Goal: Task Accomplishment & Management: Use online tool/utility

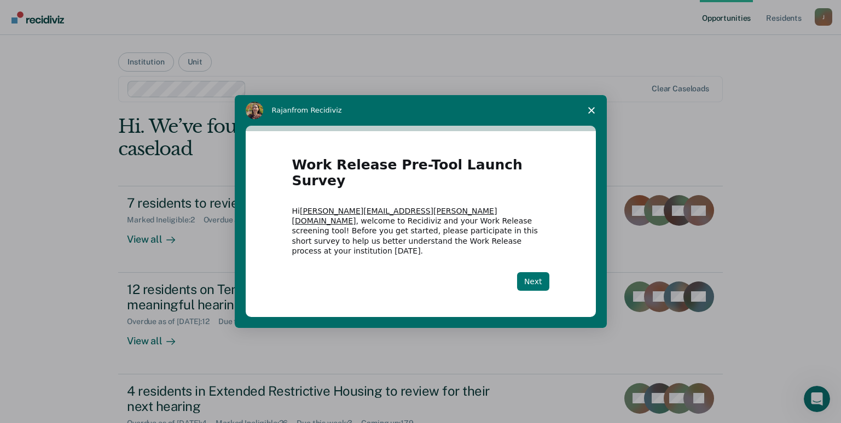
click at [529, 272] on button "Next" at bounding box center [533, 281] width 32 height 19
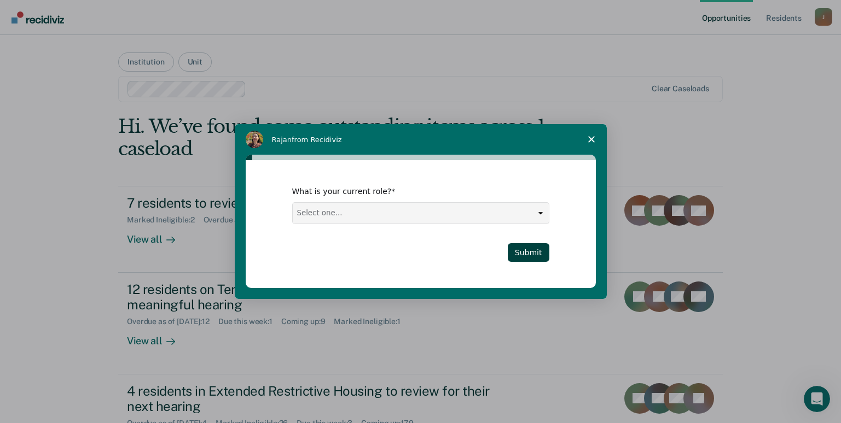
click at [543, 216] on select "Select one... Case Manager FUM Assistant [PERSON_NAME] [PERSON_NAME]" at bounding box center [421, 213] width 256 height 21
select select "Assistant Warden"
click at [293, 203] on select "Select one... Case Manager FUM Assistant [PERSON_NAME] [PERSON_NAME]" at bounding box center [421, 213] width 256 height 21
click at [533, 249] on button "Submit" at bounding box center [529, 252] width 42 height 19
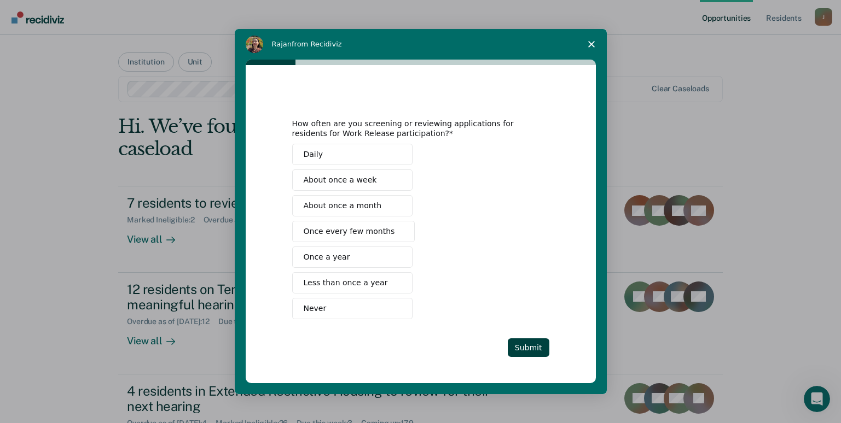
click at [356, 179] on span "About once a week" at bounding box center [340, 179] width 73 height 11
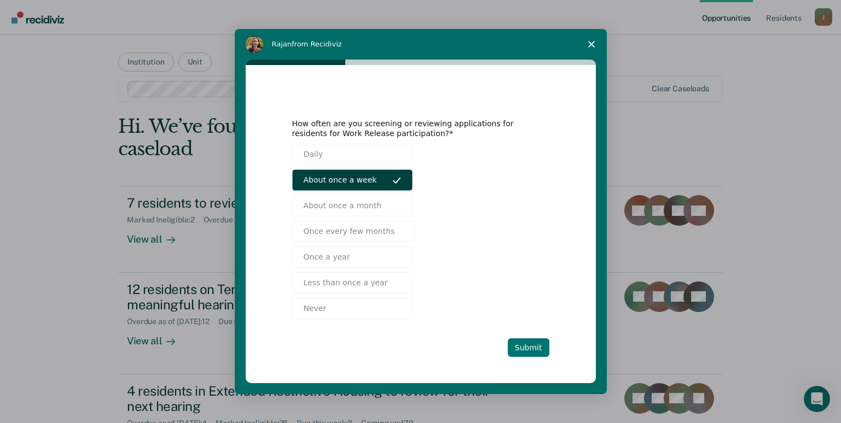
click at [534, 345] on button "Submit" at bounding box center [529, 348] width 42 height 19
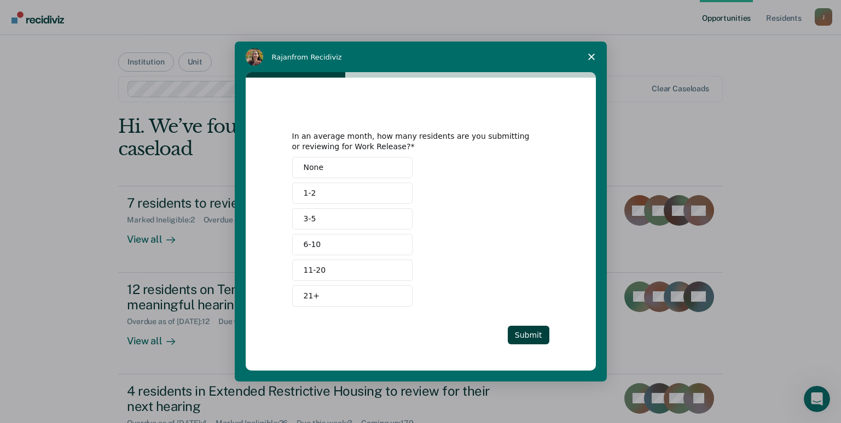
click at [322, 248] on button "6-10" at bounding box center [352, 244] width 120 height 21
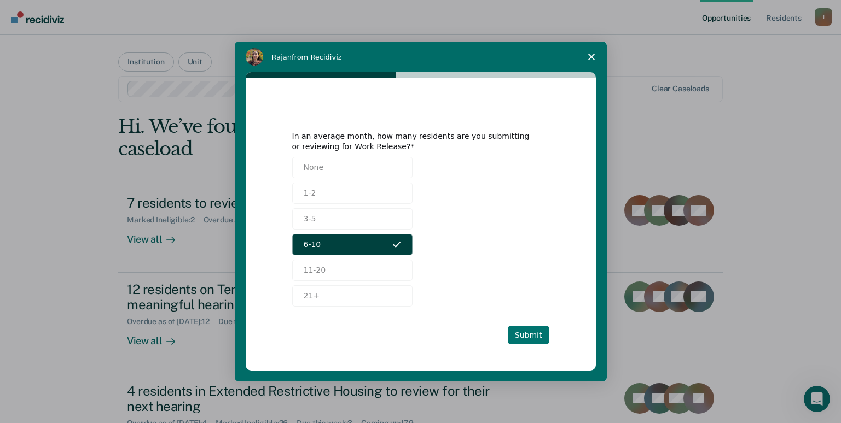
click at [531, 332] on button "Submit" at bounding box center [529, 335] width 42 height 19
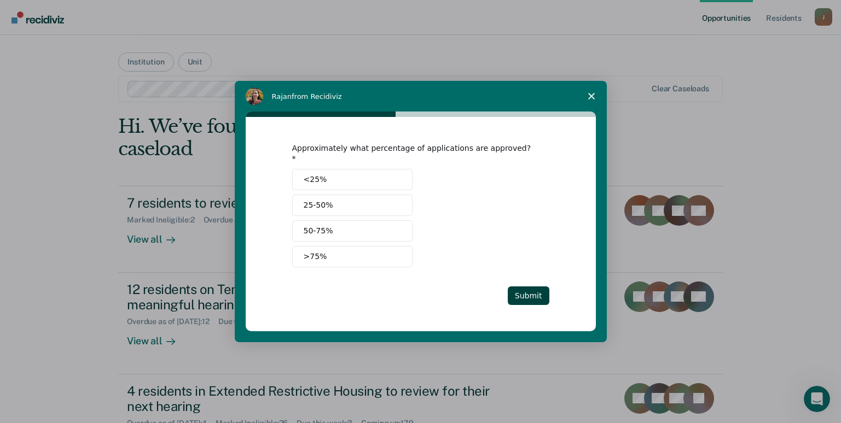
click at [351, 181] on button "<25%" at bounding box center [352, 179] width 120 height 21
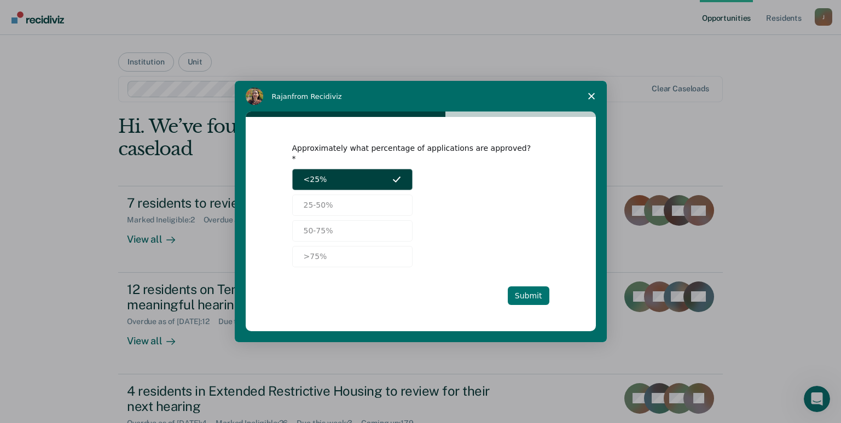
click at [528, 287] on button "Submit" at bounding box center [529, 296] width 42 height 19
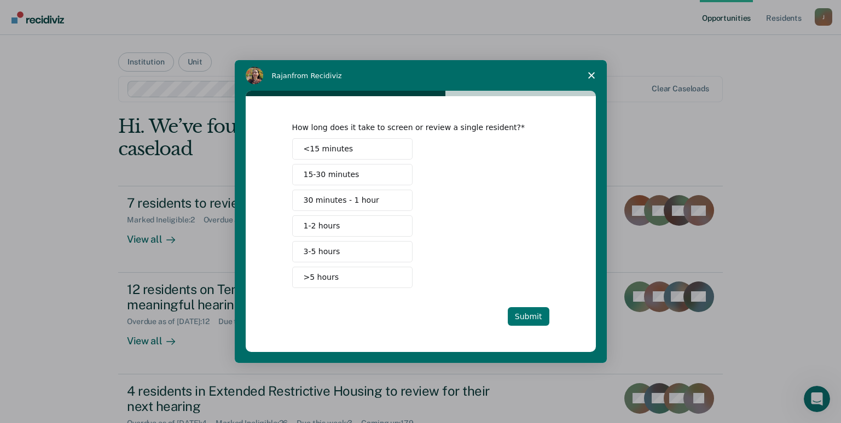
click at [529, 311] on button "Submit" at bounding box center [529, 316] width 42 height 19
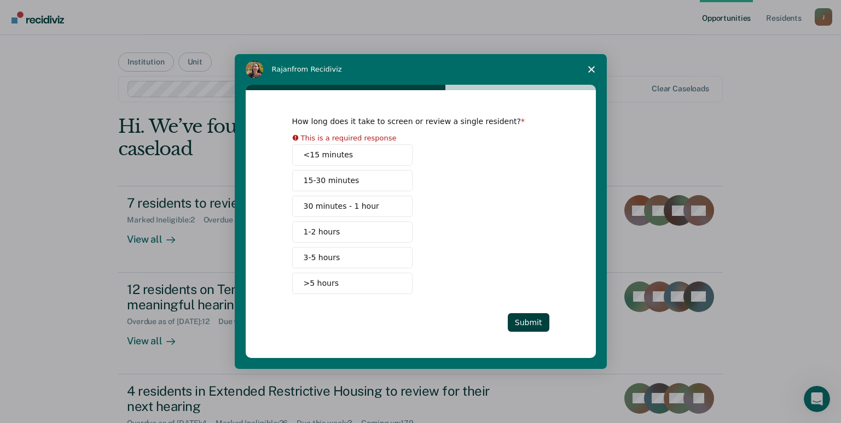
click at [344, 203] on span "30 minutes - 1 hour" at bounding box center [341, 206] width 75 height 11
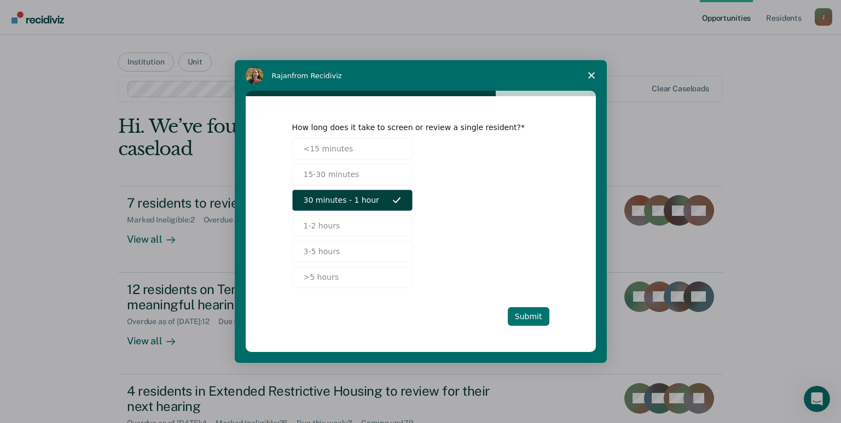
click at [521, 312] on button "Submit" at bounding box center [529, 316] width 42 height 19
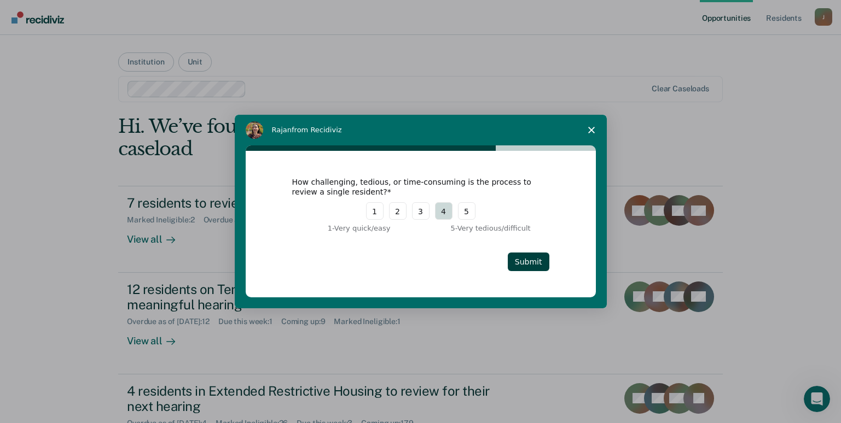
click at [440, 214] on button "4" at bounding box center [444, 211] width 18 height 18
click at [518, 260] on button "Submit" at bounding box center [529, 262] width 42 height 19
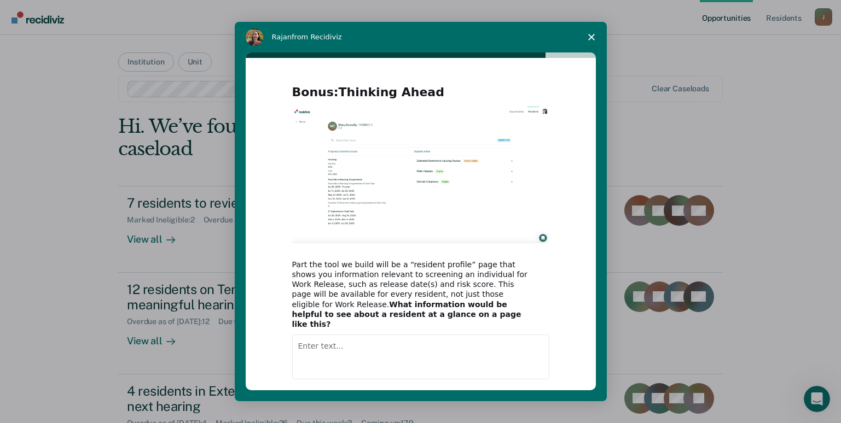
click at [325, 335] on textarea "Enter text..." at bounding box center [420, 357] width 257 height 45
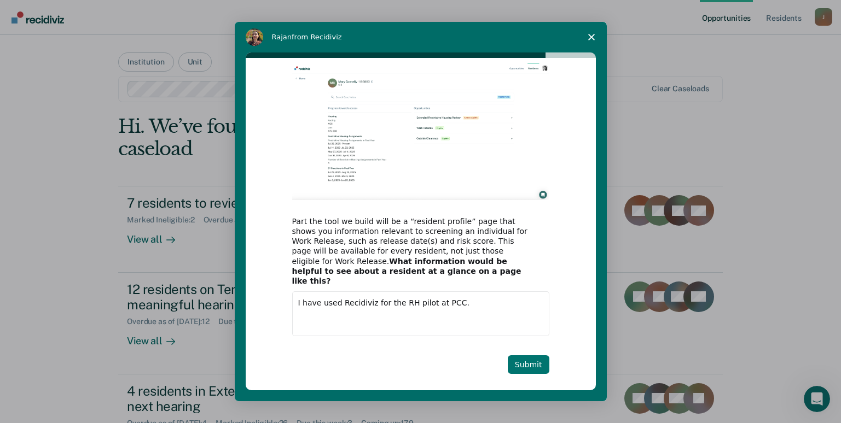
type textarea "I have used Recidiviz for the RH pilot at PCC."
click at [535, 358] on button "Submit" at bounding box center [529, 364] width 42 height 19
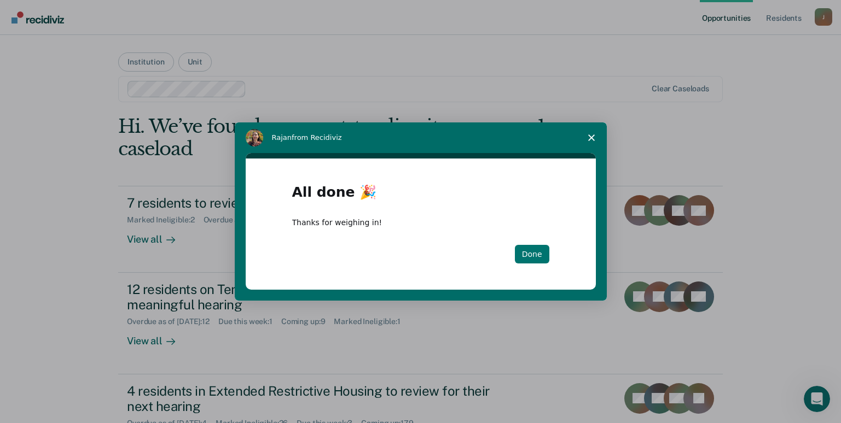
click at [527, 259] on button "Done" at bounding box center [532, 254] width 34 height 19
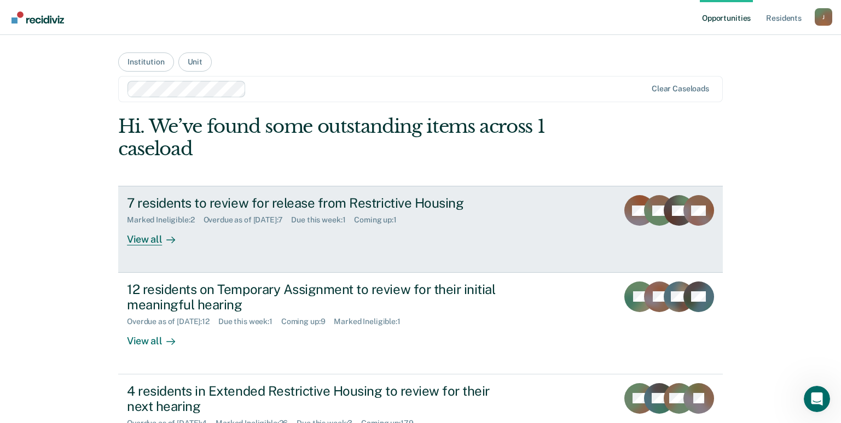
scroll to position [55, 0]
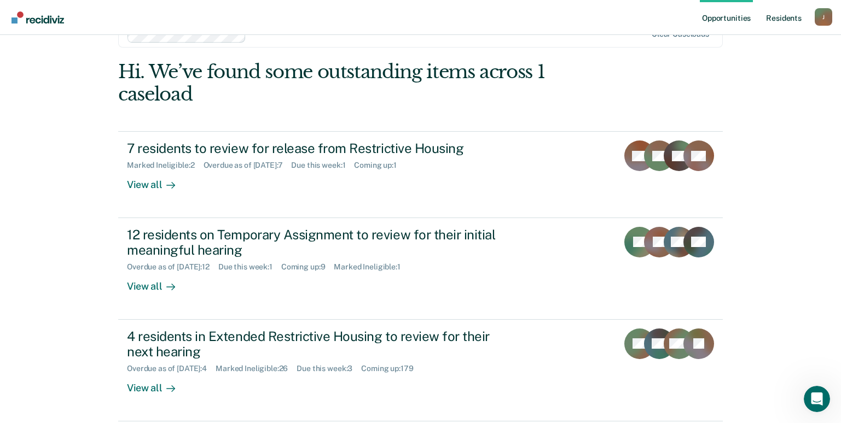
click at [782, 13] on link "Resident s" at bounding box center [783, 17] width 40 height 35
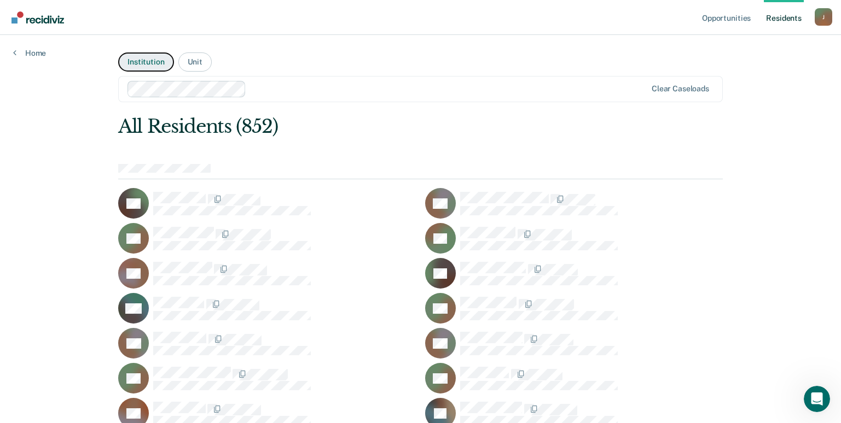
click at [145, 59] on button "Institution" at bounding box center [145, 62] width 55 height 19
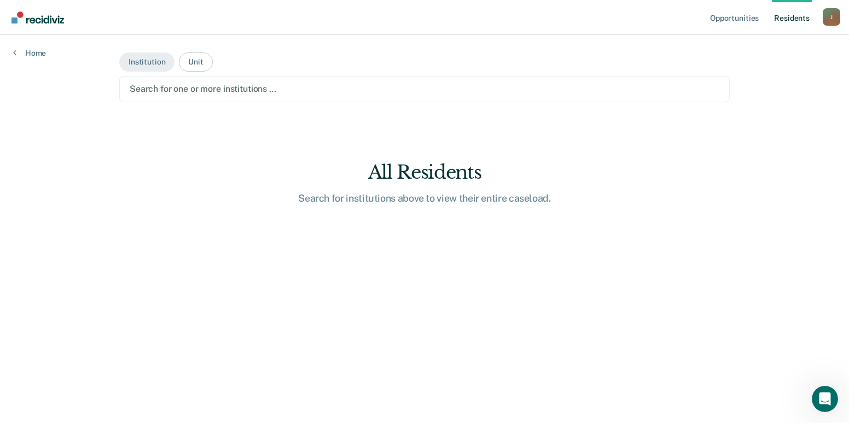
click at [195, 90] on div at bounding box center [425, 89] width 590 height 13
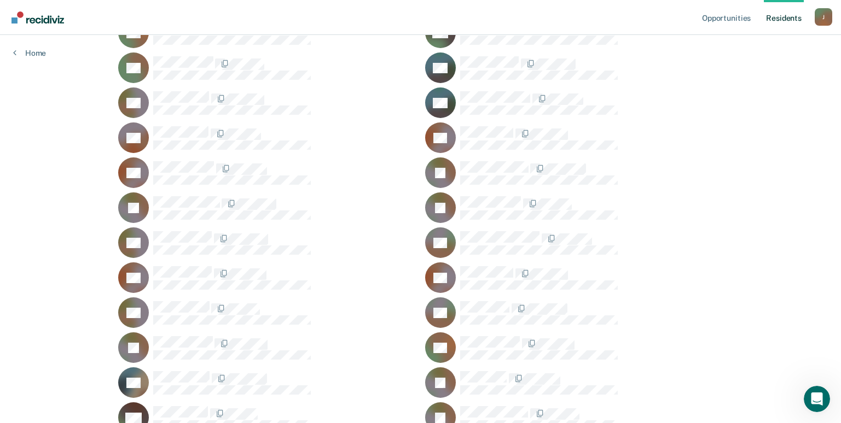
scroll to position [820, 0]
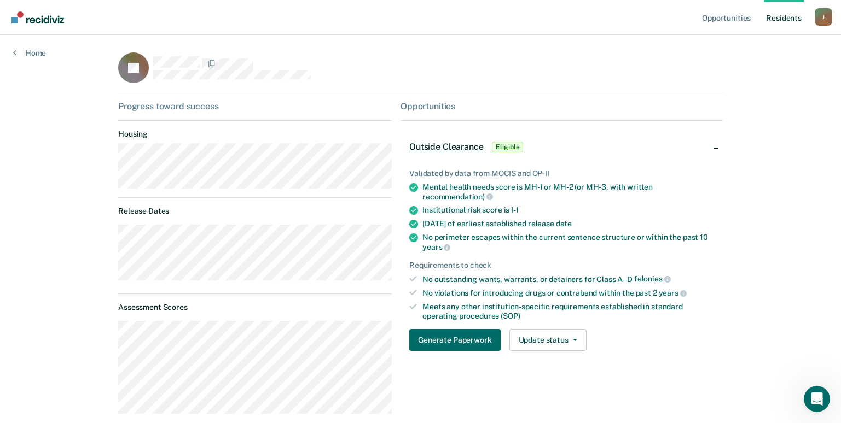
click at [783, 18] on link "Resident s" at bounding box center [783, 17] width 40 height 35
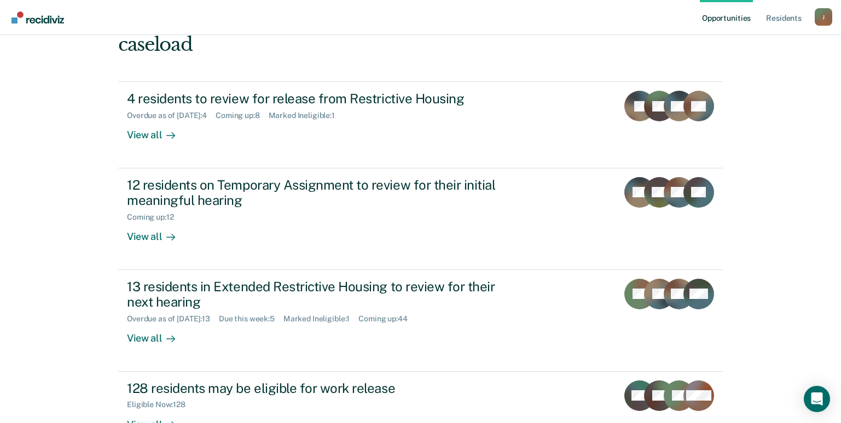
scroll to position [50, 0]
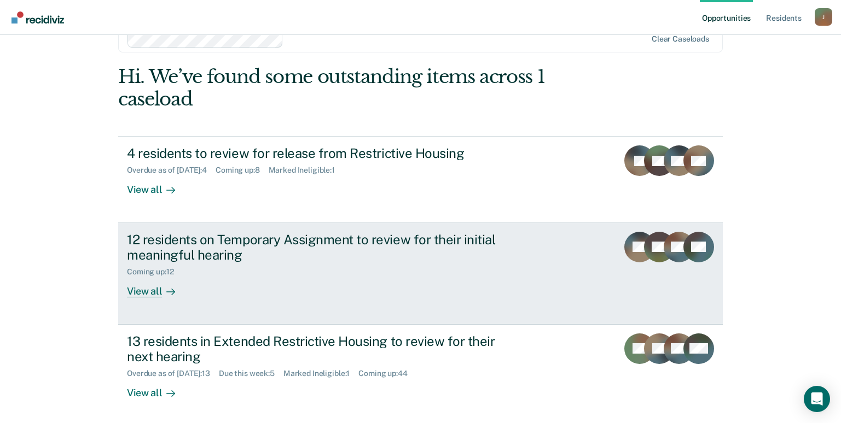
click at [148, 291] on div "View all" at bounding box center [157, 287] width 61 height 21
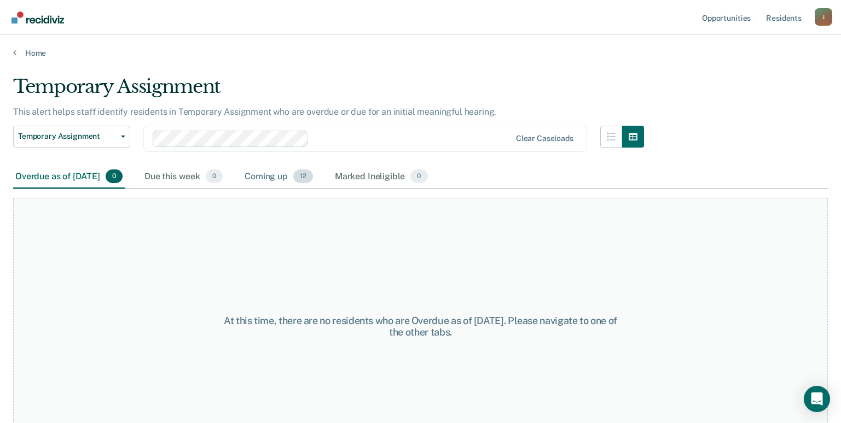
click at [296, 174] on div "Coming up 12" at bounding box center [278, 177] width 73 height 24
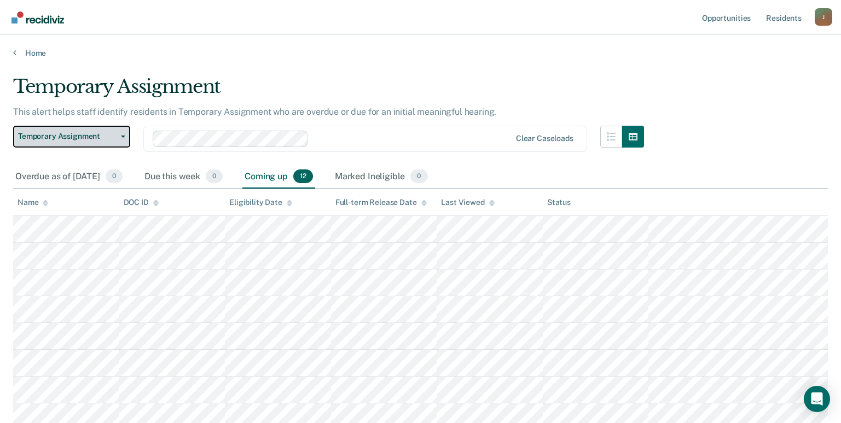
click at [118, 136] on span "button" at bounding box center [120, 137] width 9 height 2
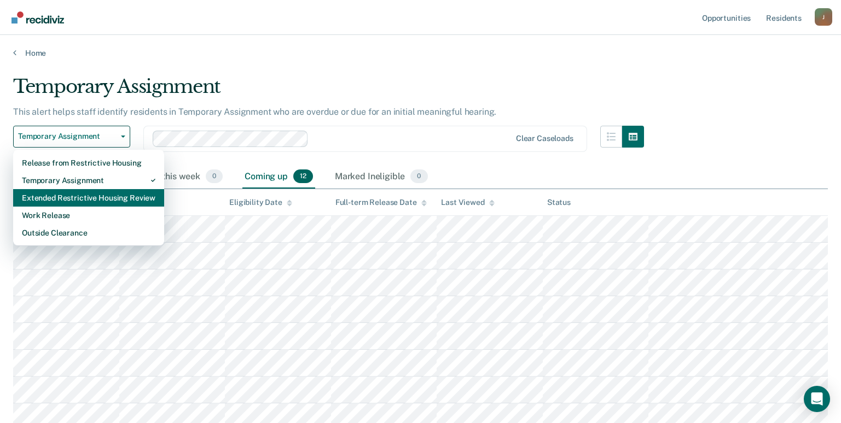
click at [39, 195] on div "Extended Restrictive Housing Review" at bounding box center [88, 198] width 133 height 18
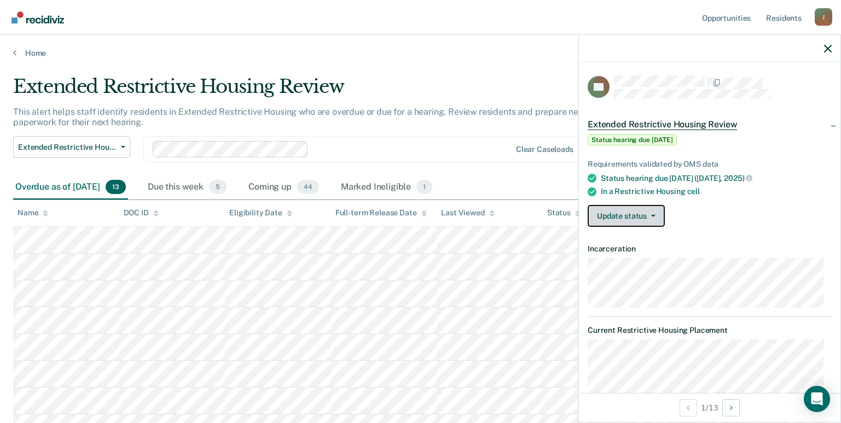
click at [656, 214] on button "Update status" at bounding box center [625, 216] width 77 height 22
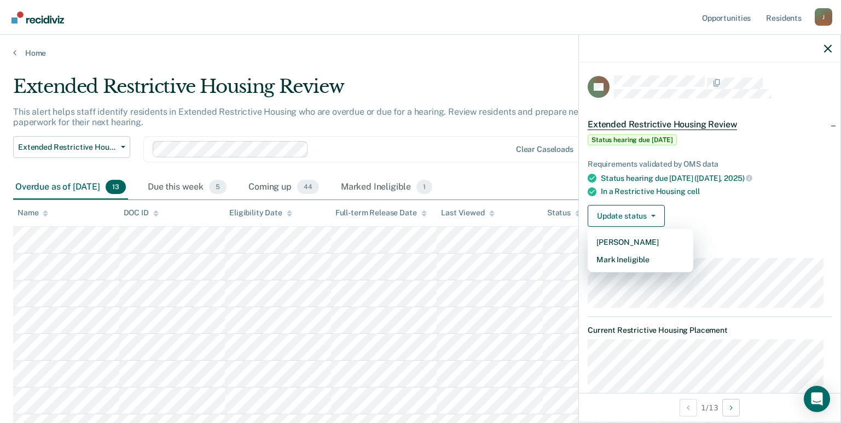
click at [771, 235] on div "Requirements validated by OMS data Status hearing due [DATE] ([DATE]) In a Rest…" at bounding box center [709, 189] width 261 height 94
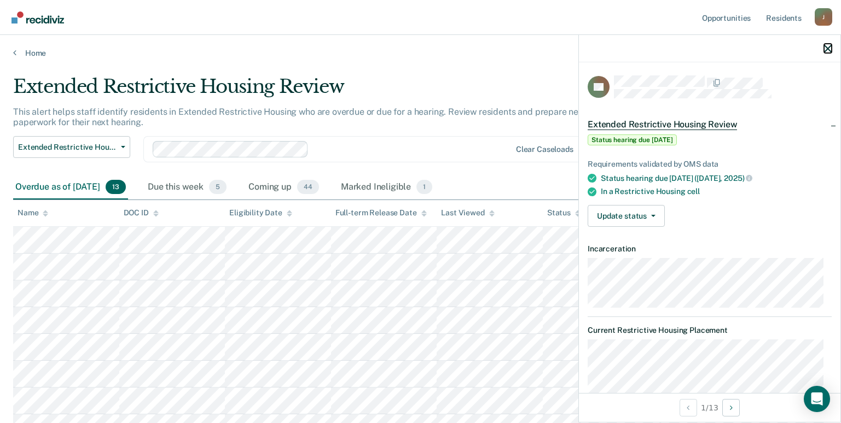
click at [825, 45] on icon "button" at bounding box center [828, 49] width 8 height 8
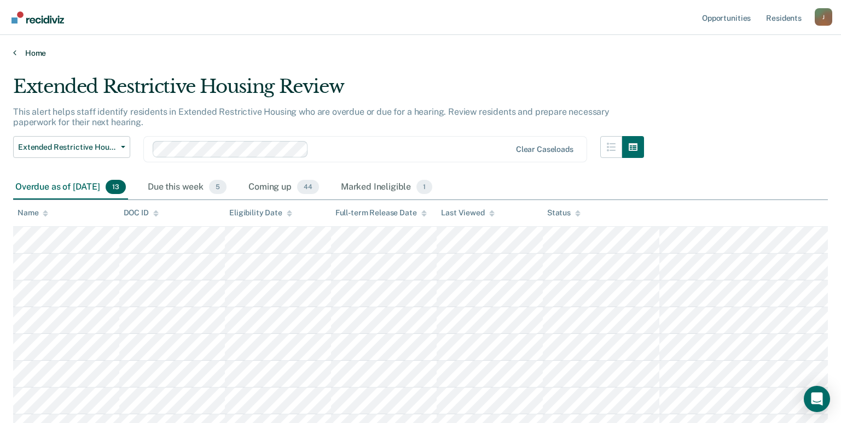
click at [33, 51] on link "Home" at bounding box center [420, 53] width 814 height 10
